Goal: Find specific page/section: Find specific page/section

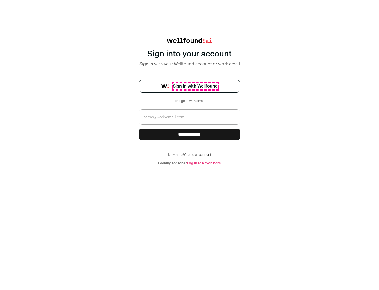
click at [195, 86] on span "Sign in with Wellfound" at bounding box center [195, 86] width 45 height 6
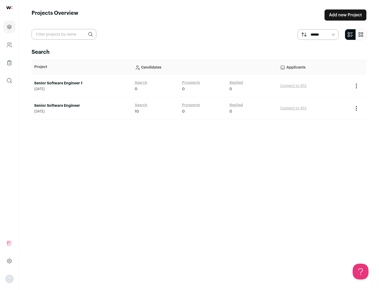
click at [82, 106] on link "Senior Software Engineer" at bounding box center [81, 105] width 95 height 5
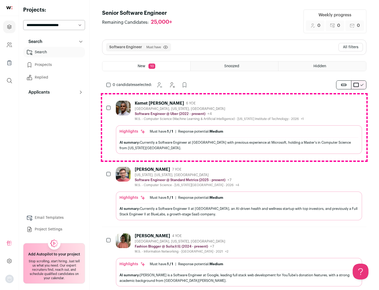
click at [234, 127] on div "Highlights Must have: 1 / 1 How many must haves have been fulfilled? | Response…" at bounding box center [239, 139] width 247 height 29
